Goal: Information Seeking & Learning: Learn about a topic

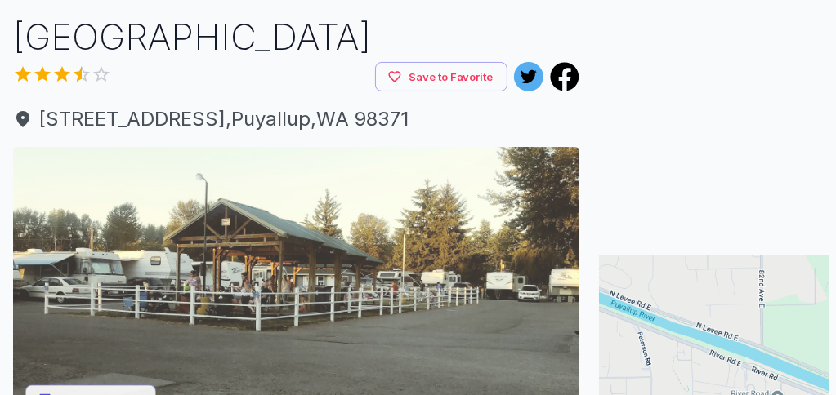
scroll to position [136, 0]
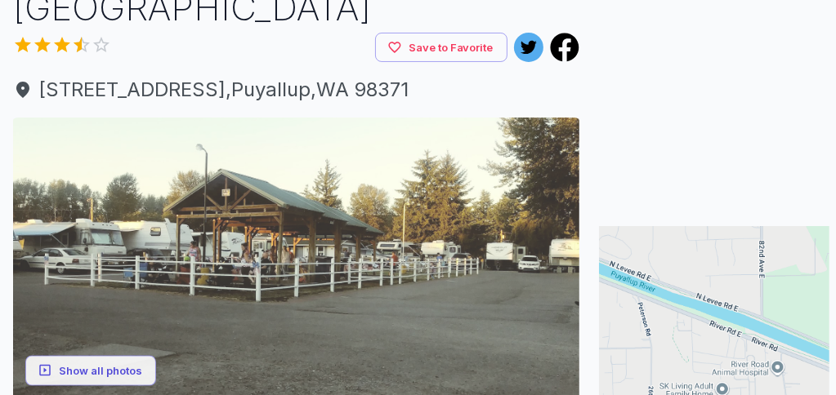
click at [239, 248] on img at bounding box center [296, 259] width 566 height 283
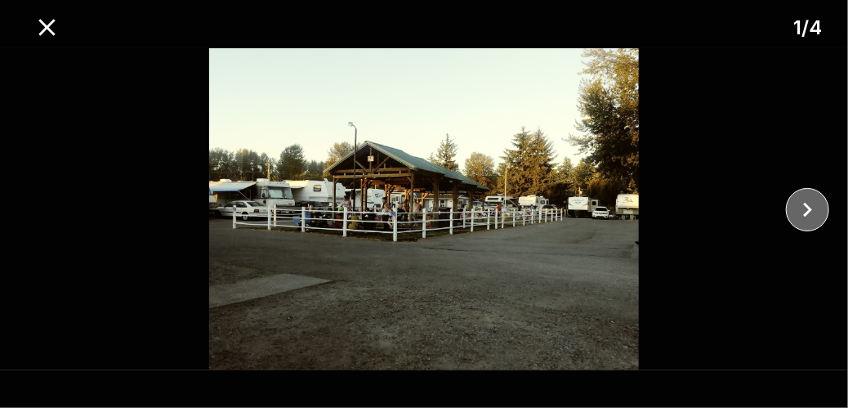
click at [809, 209] on icon "close" at bounding box center [807, 209] width 29 height 29
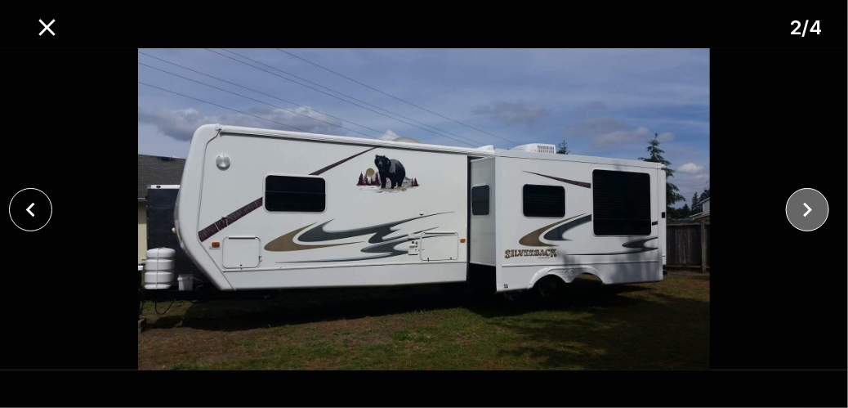
click at [803, 209] on icon "close" at bounding box center [807, 209] width 29 height 29
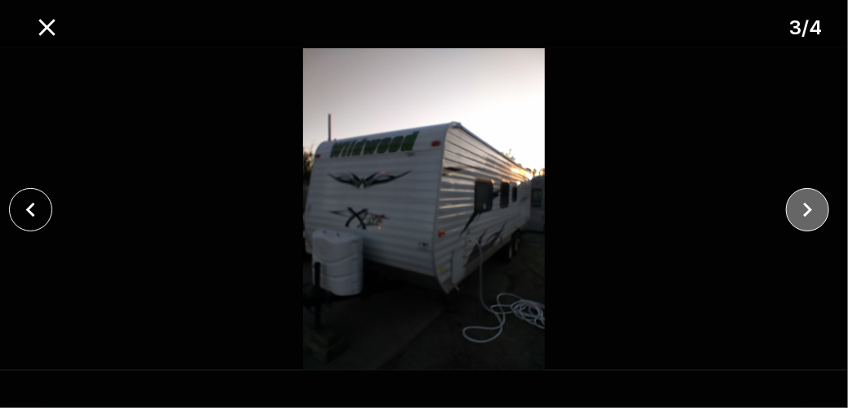
click at [804, 209] on icon "close" at bounding box center [807, 209] width 29 height 29
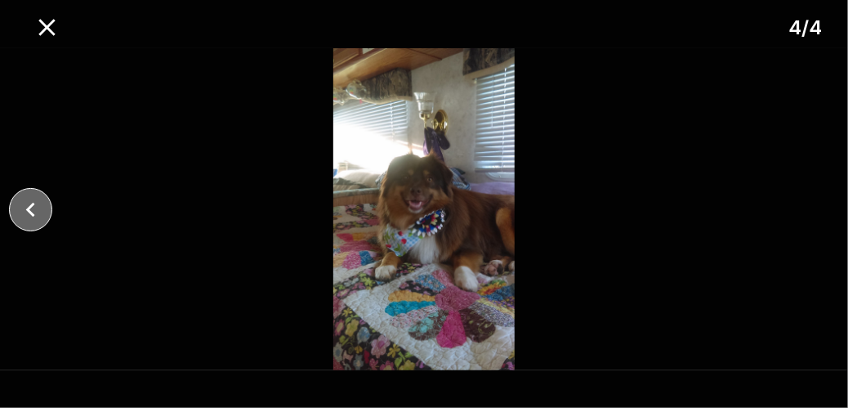
click at [33, 219] on icon "close" at bounding box center [30, 209] width 29 height 29
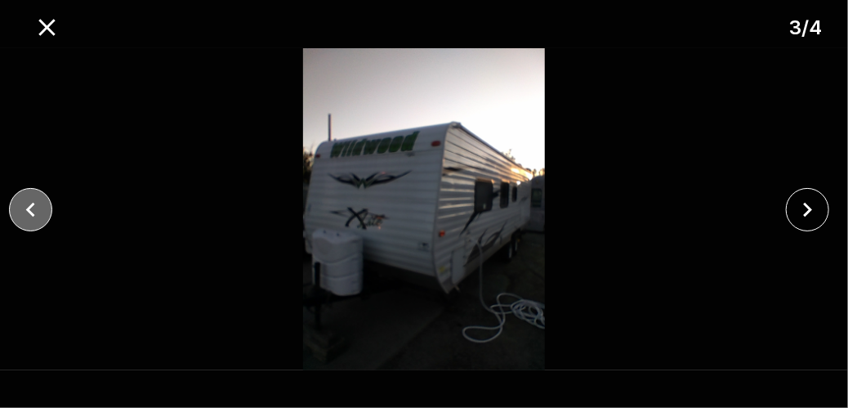
click at [40, 218] on icon "close" at bounding box center [30, 209] width 29 height 29
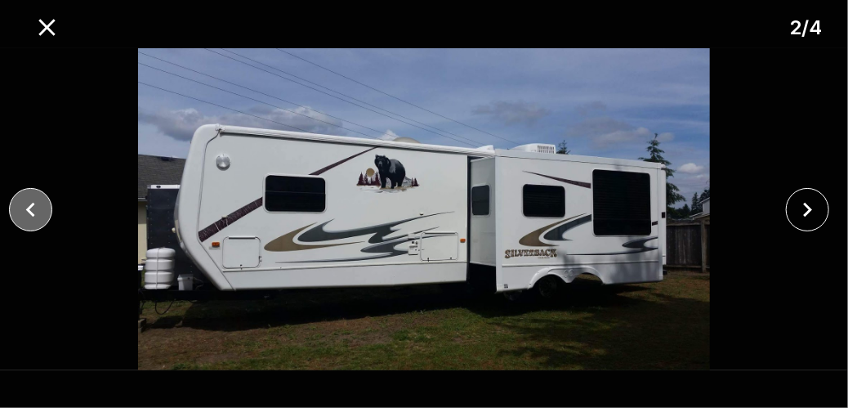
click at [40, 218] on icon "close" at bounding box center [30, 209] width 29 height 29
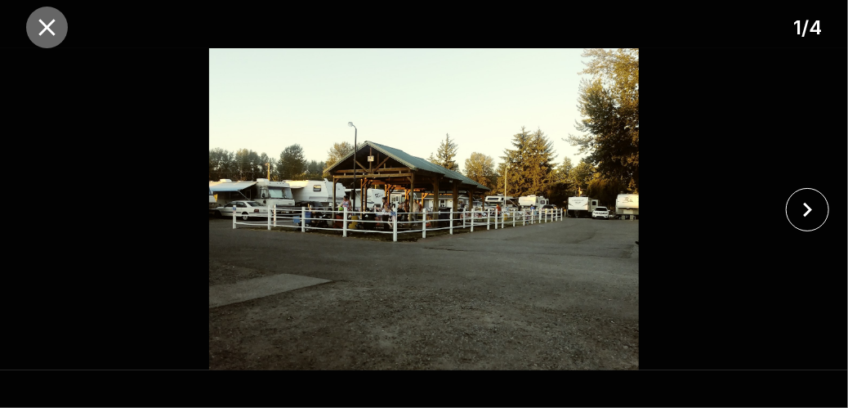
click at [50, 25] on icon "close" at bounding box center [46, 27] width 16 height 16
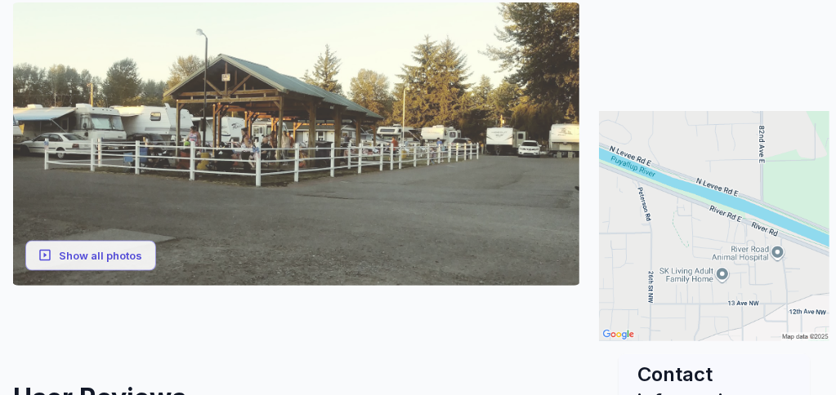
scroll to position [272, 0]
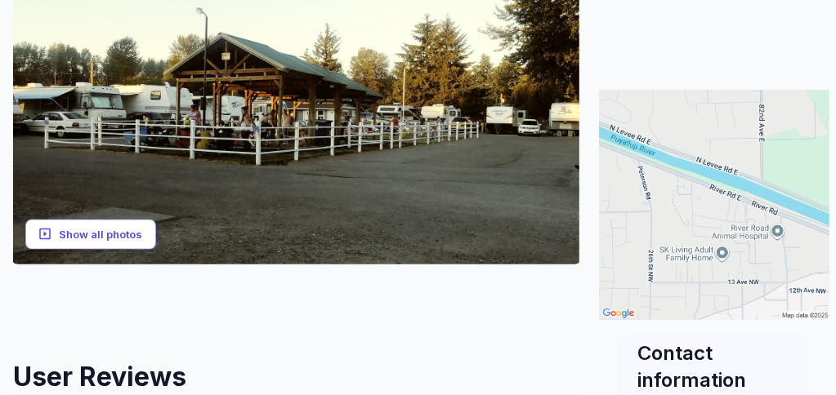
click at [69, 237] on button "Show all photos" at bounding box center [90, 235] width 131 height 30
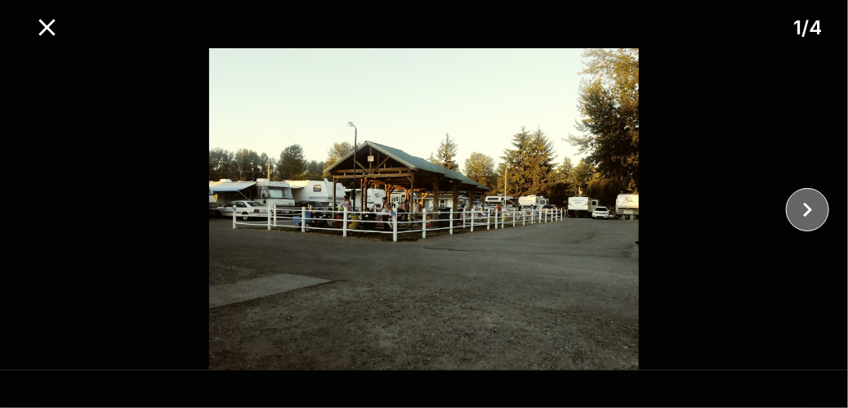
click at [800, 212] on icon "close" at bounding box center [807, 209] width 29 height 29
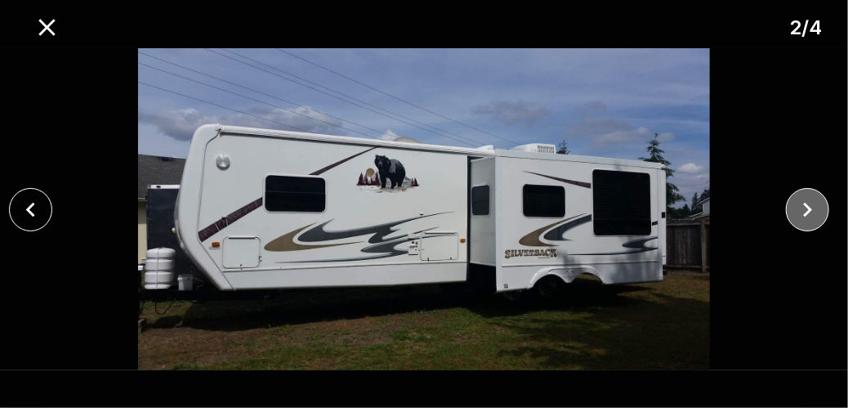
click at [798, 202] on icon "close" at bounding box center [807, 209] width 29 height 29
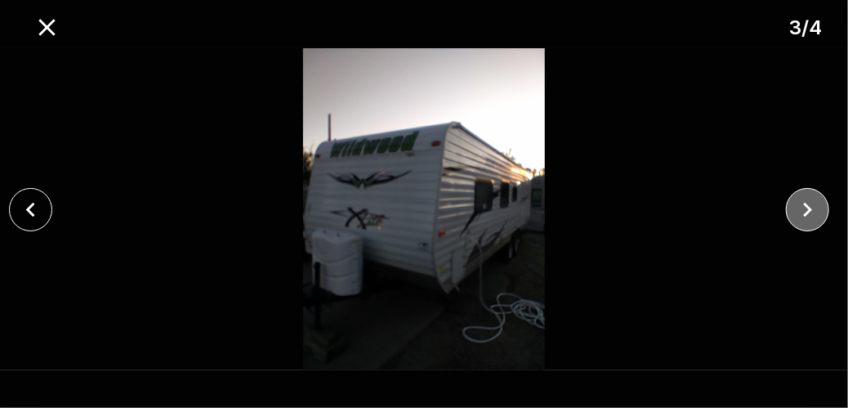
click at [796, 204] on icon "close" at bounding box center [807, 209] width 29 height 29
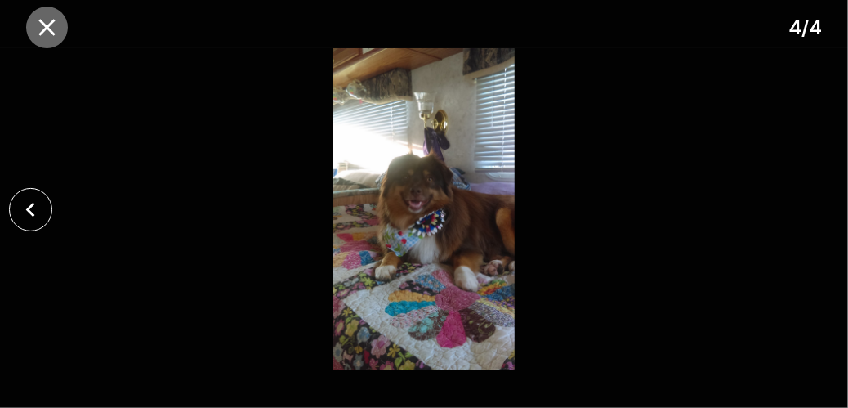
click at [43, 31] on icon "close" at bounding box center [46, 27] width 16 height 16
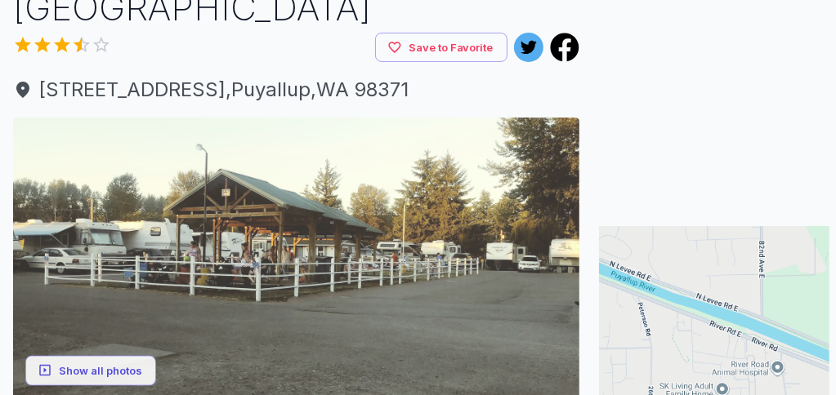
scroll to position [0, 0]
